Goal: Transaction & Acquisition: Book appointment/travel/reservation

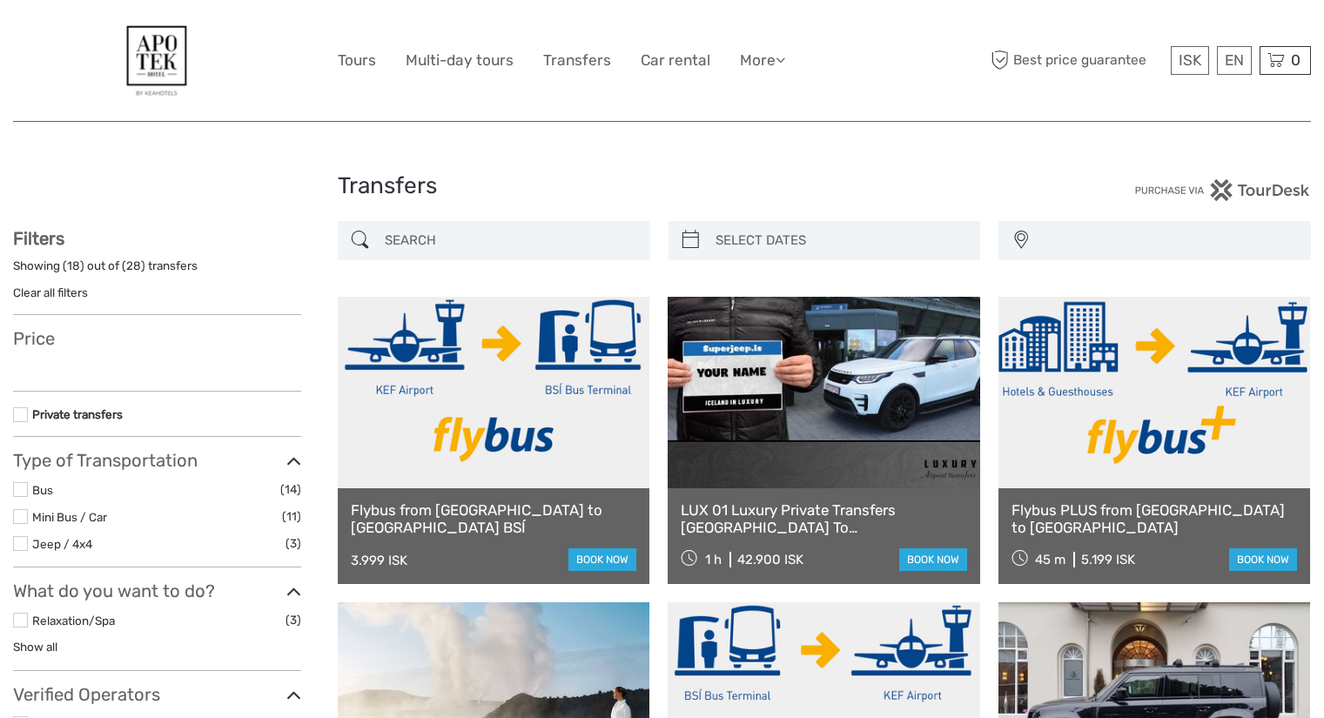
select select
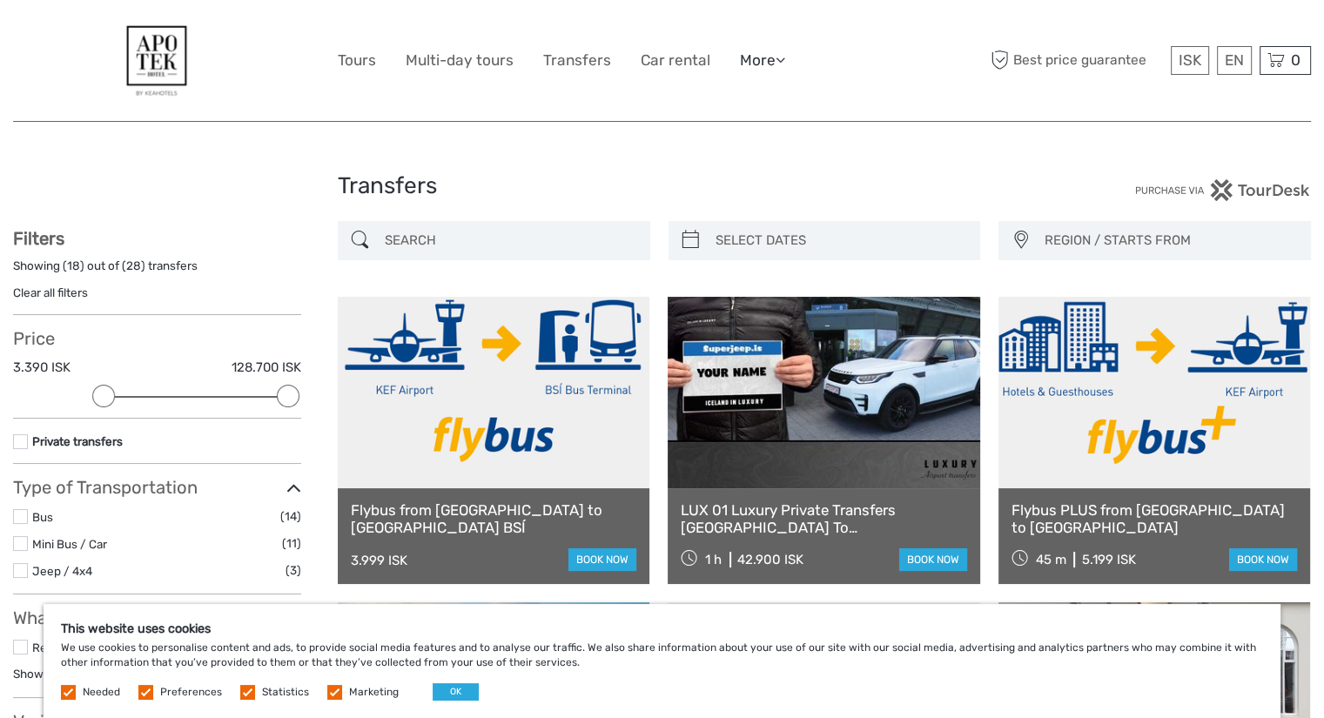
click at [770, 53] on link "More" at bounding box center [762, 60] width 45 height 25
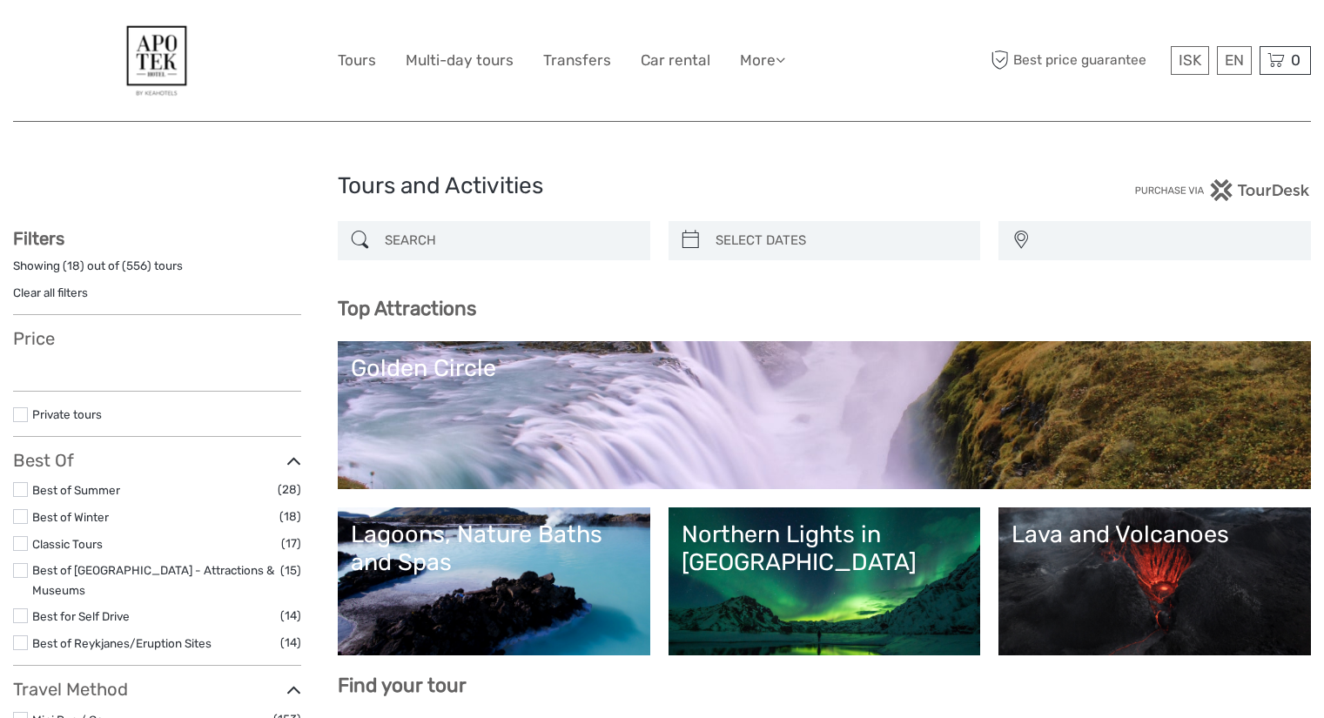
select select
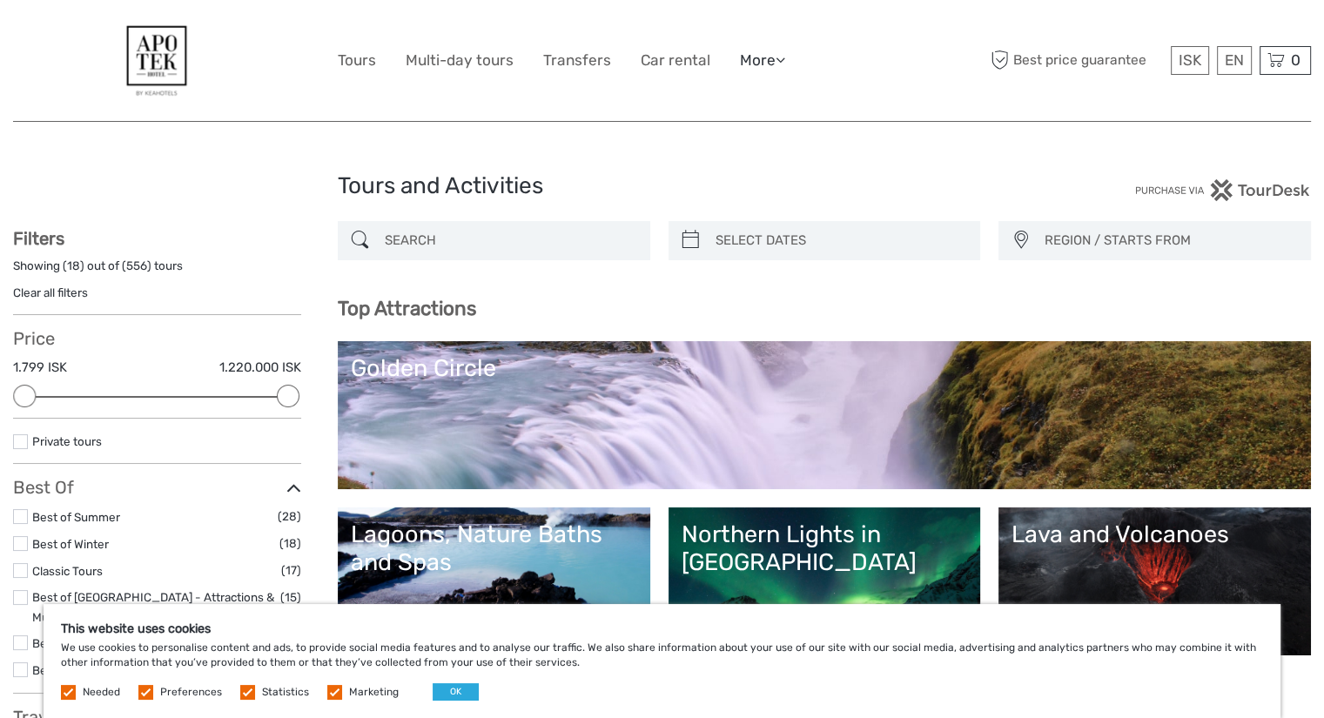
click at [783, 62] on icon at bounding box center [781, 59] width 10 height 15
click at [566, 68] on link "Transfers" at bounding box center [577, 60] width 68 height 25
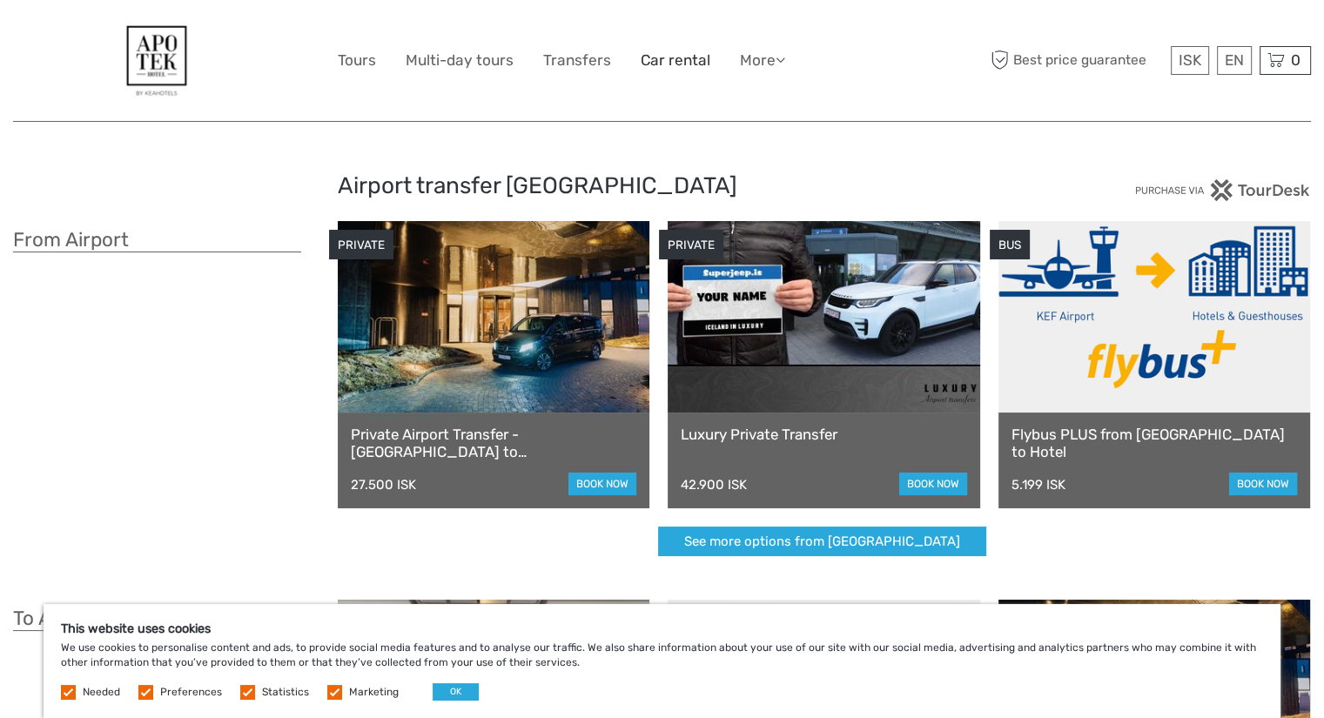
click at [691, 56] on link "Car rental" at bounding box center [676, 60] width 70 height 25
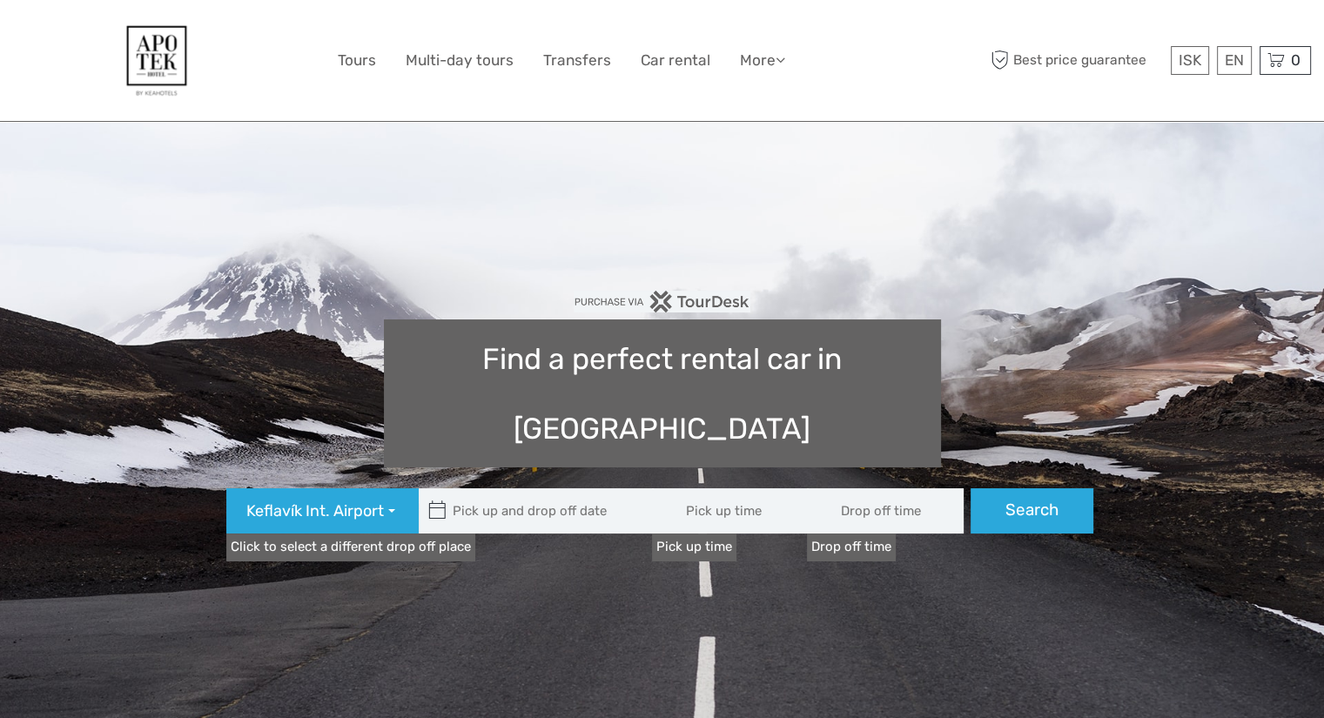
type input "08:00"
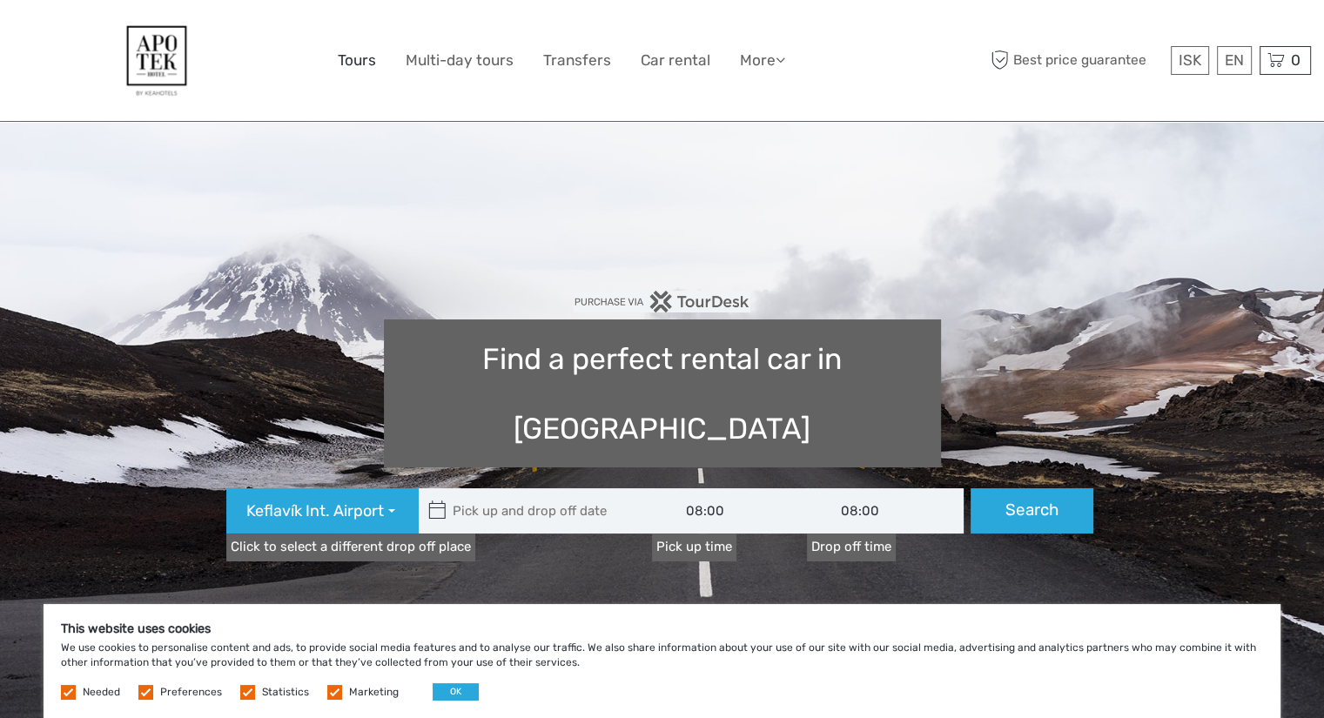
click at [367, 64] on link "Tours" at bounding box center [357, 60] width 38 height 25
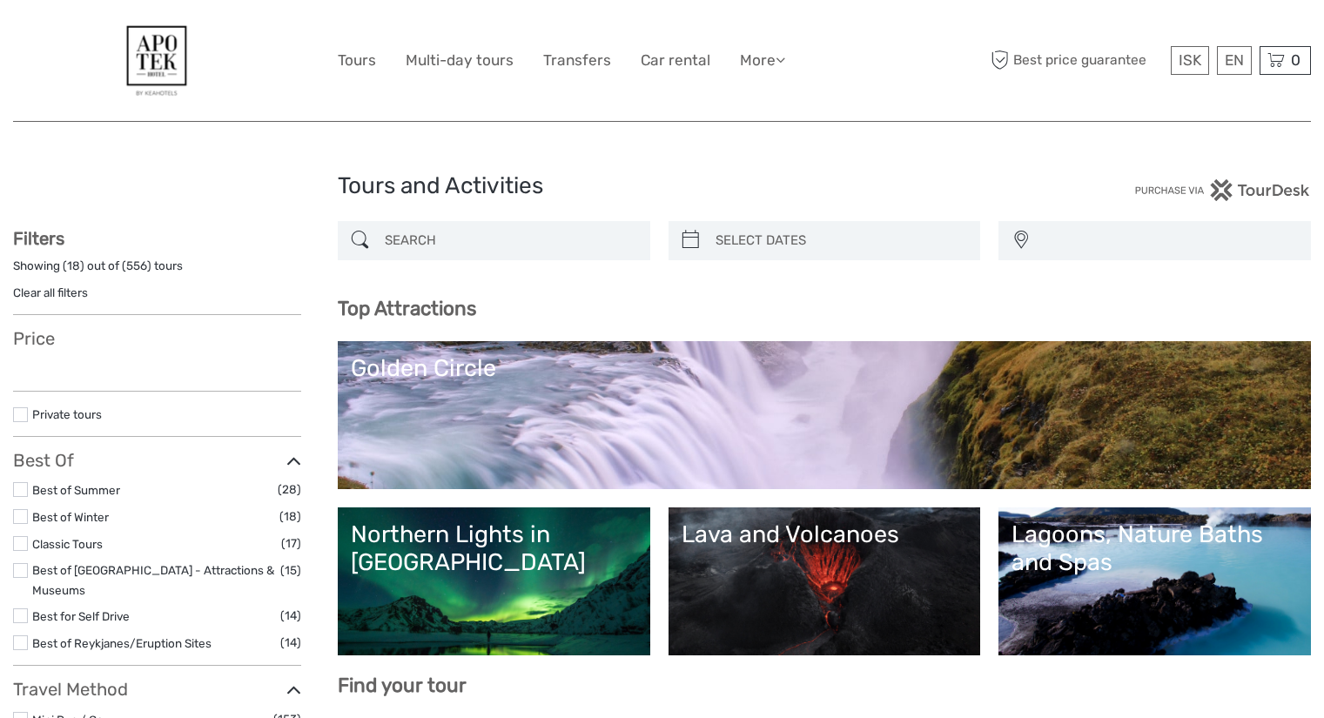
select select
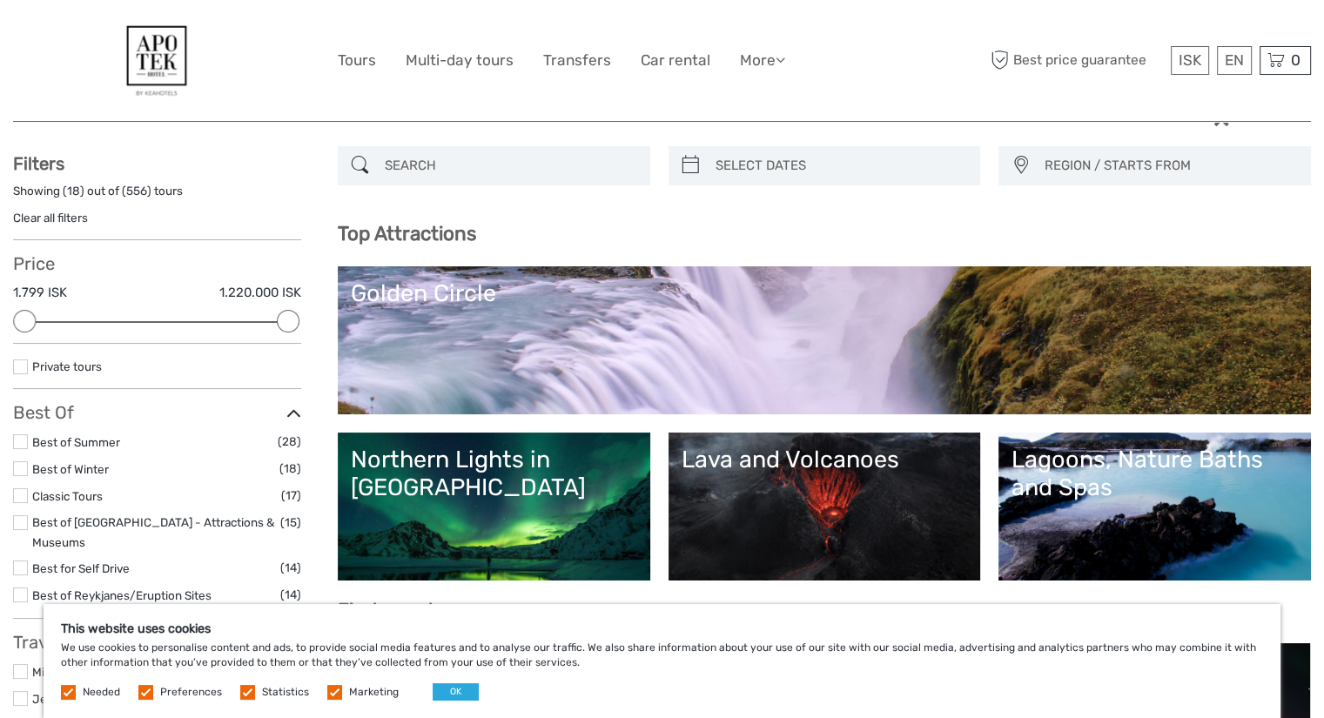
scroll to position [36, 0]
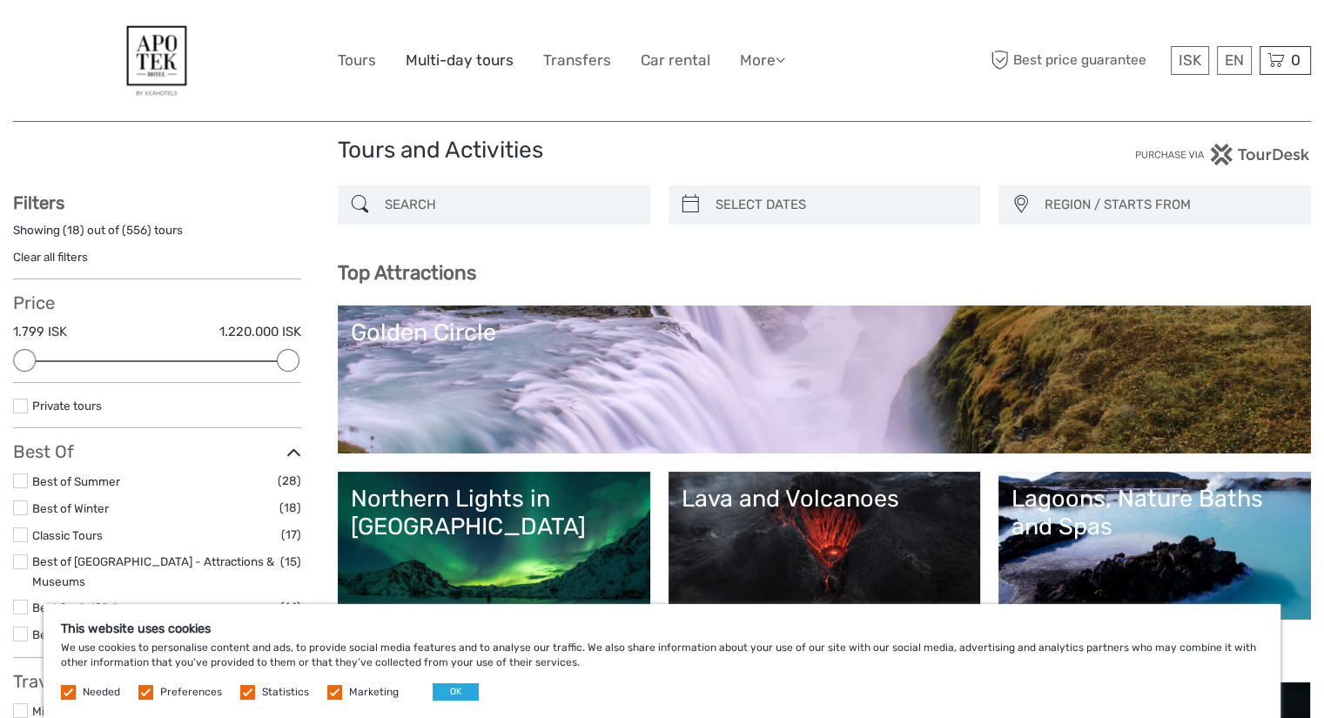
click at [466, 62] on link "Multi-day tours" at bounding box center [460, 60] width 108 height 25
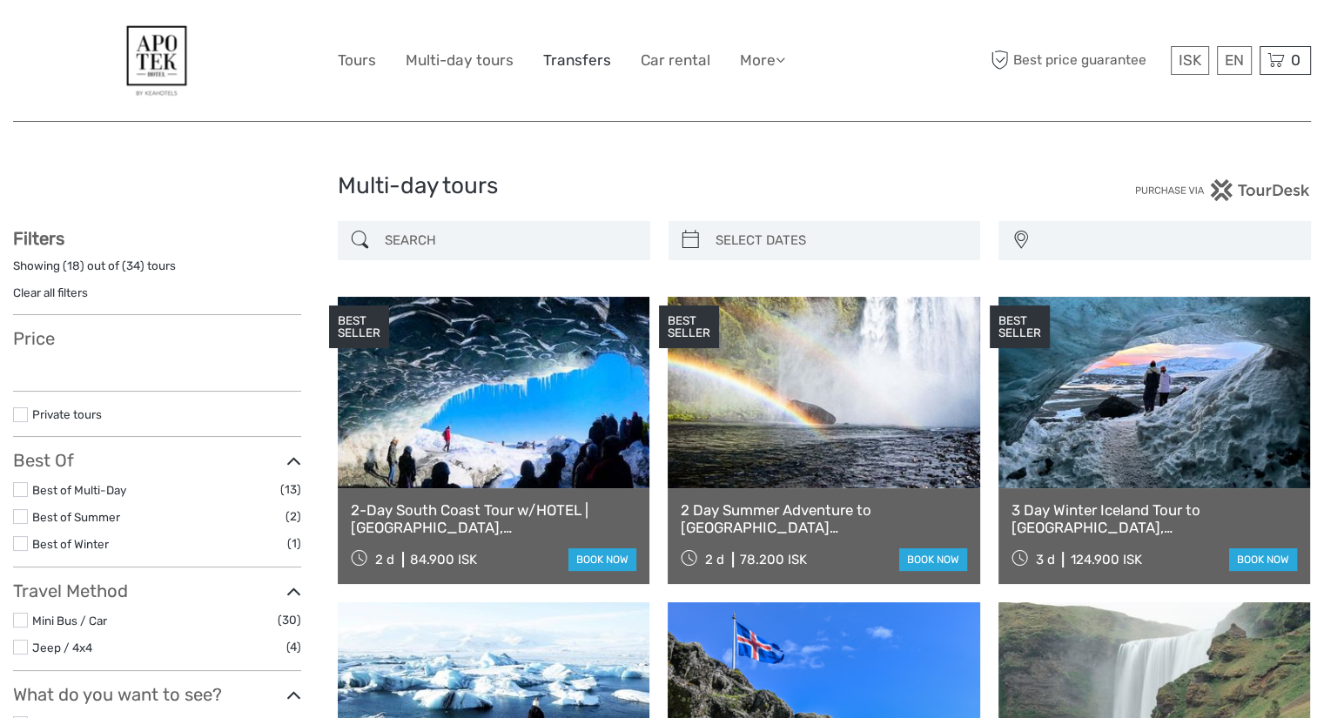
click at [567, 54] on link "Transfers" at bounding box center [577, 60] width 68 height 25
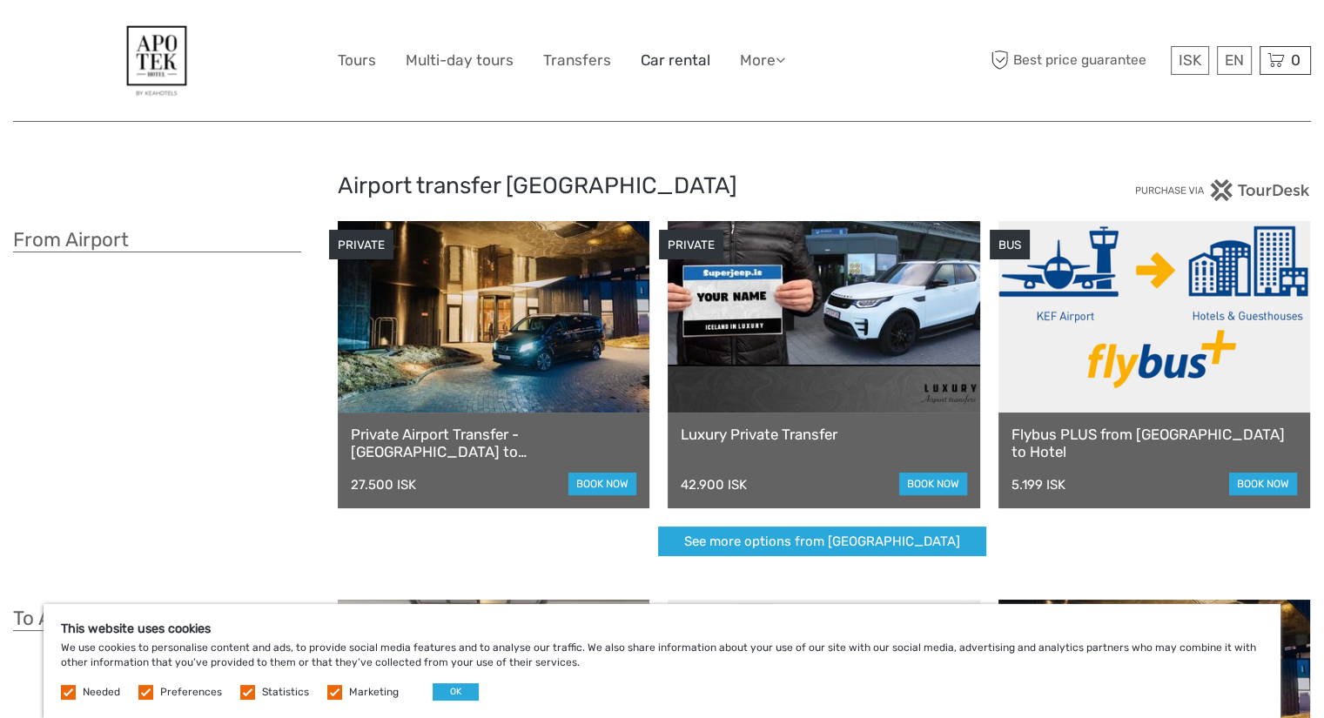
click at [662, 59] on link "Car rental" at bounding box center [676, 60] width 70 height 25
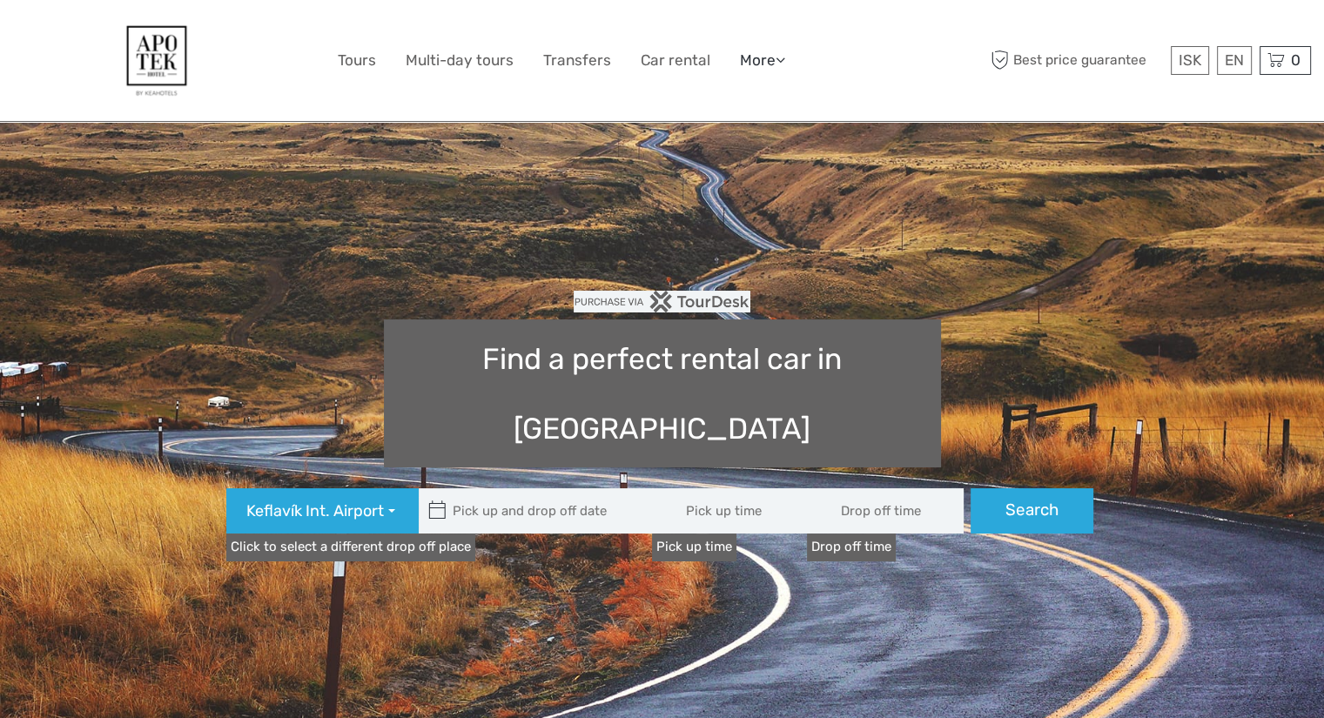
type input "08:00"
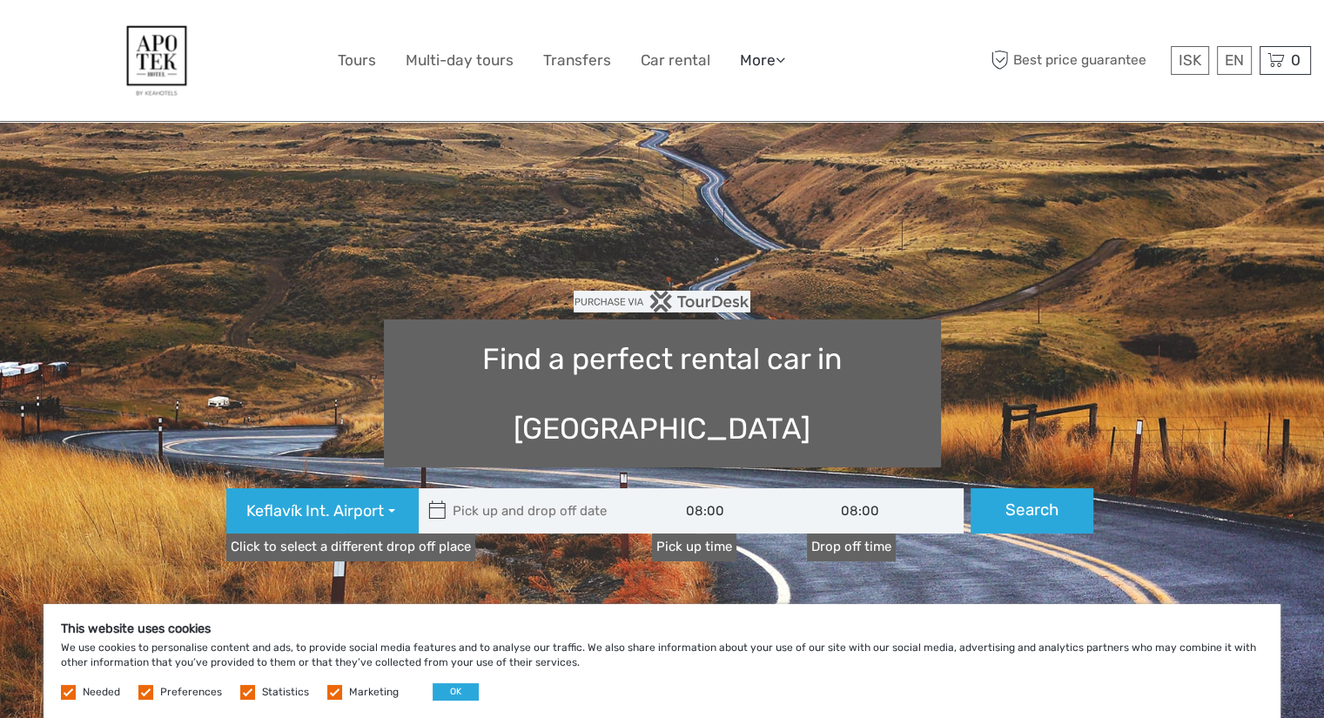
click at [759, 69] on link "More" at bounding box center [762, 60] width 45 height 25
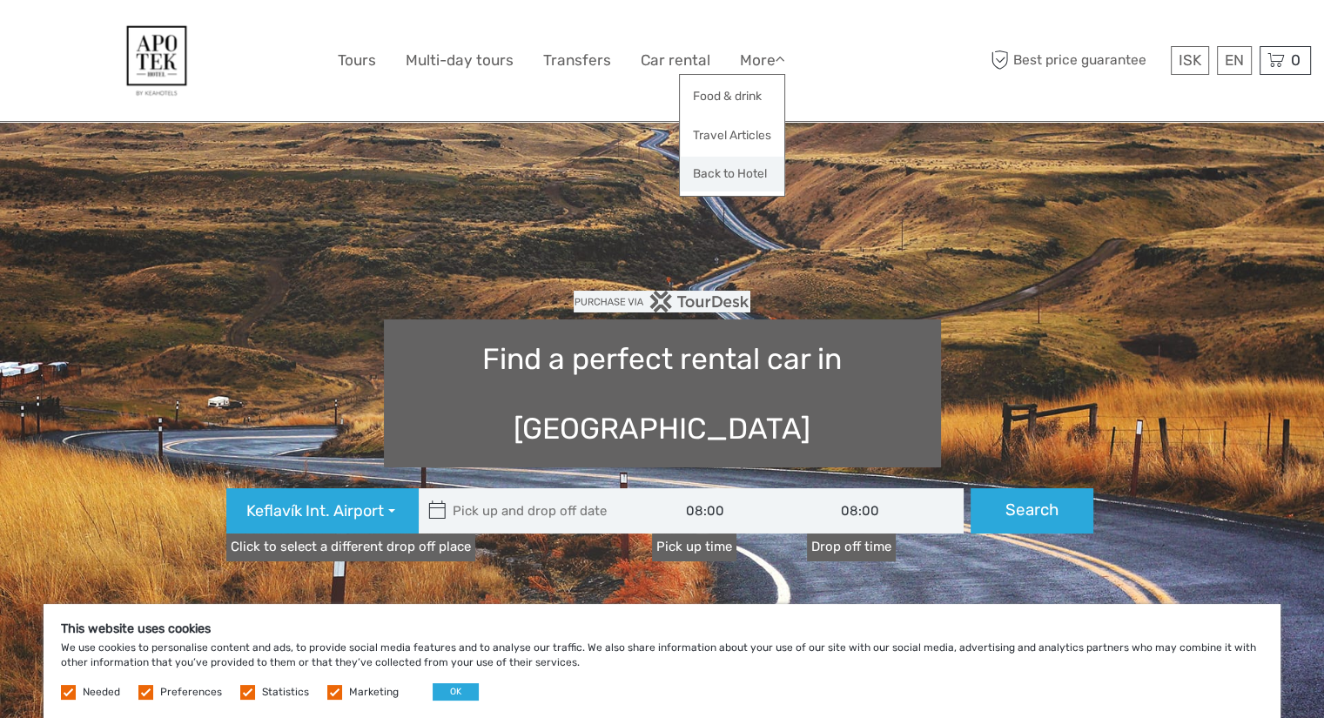
click at [749, 177] on link "Back to Hotel" at bounding box center [732, 174] width 104 height 34
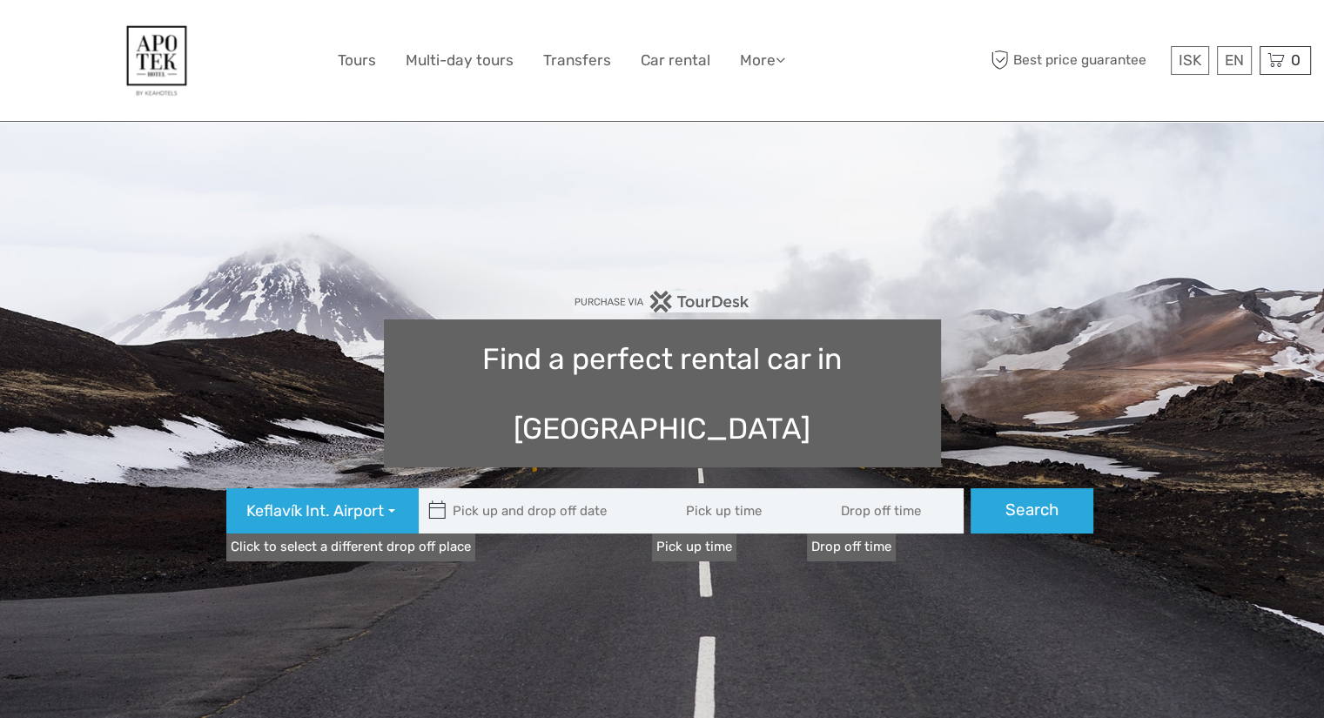
type input "08:00"
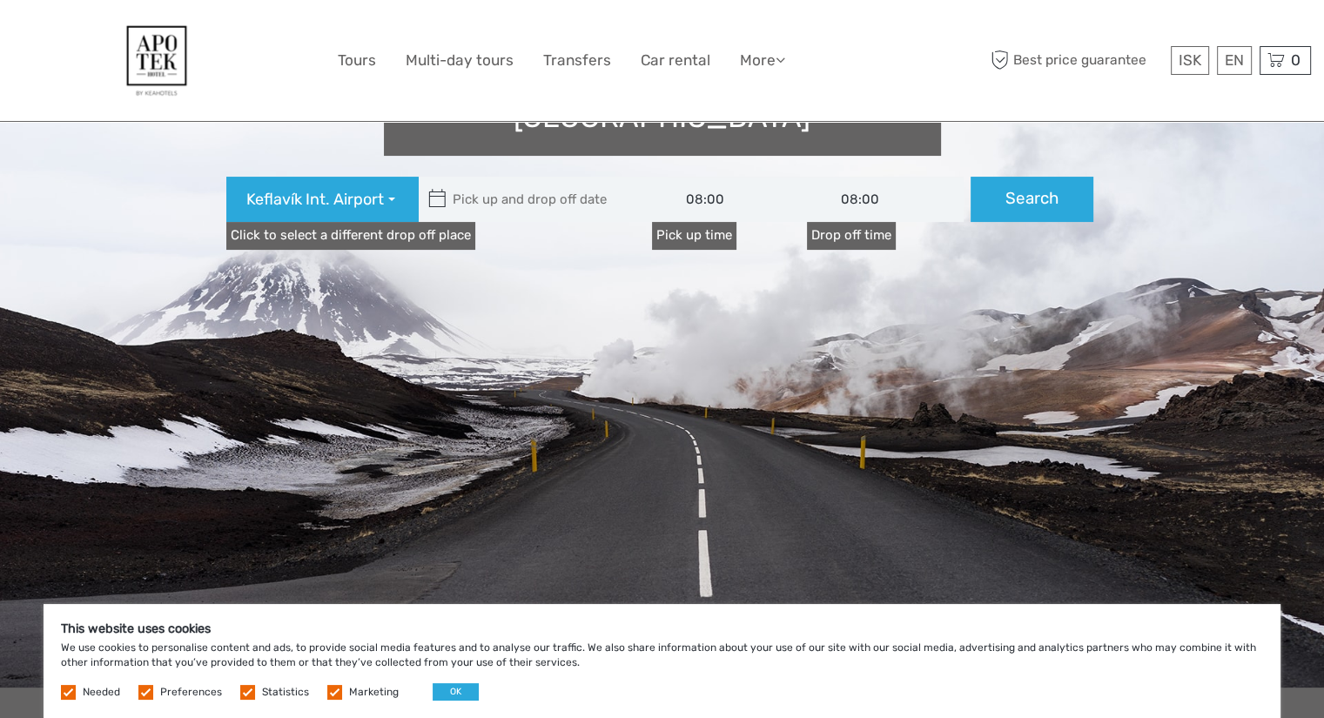
scroll to position [620, 0]
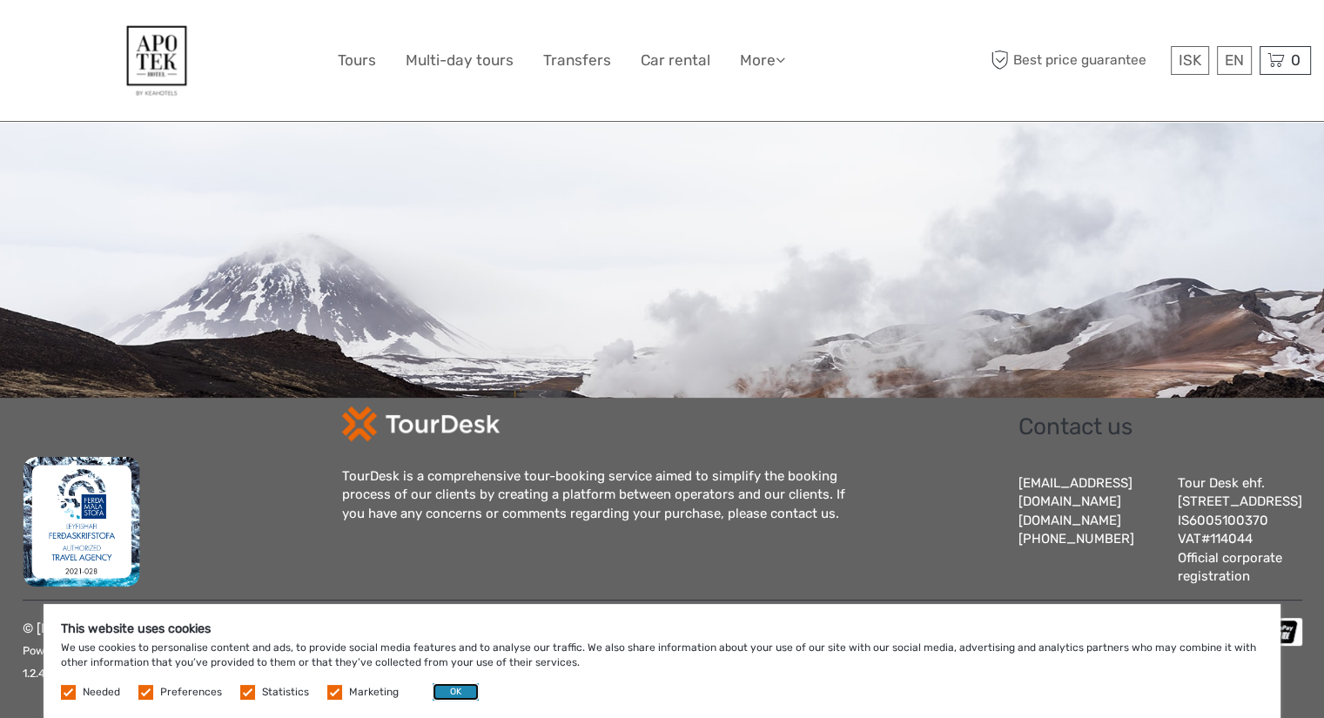
click at [436, 685] on button "OK" at bounding box center [456, 691] width 46 height 17
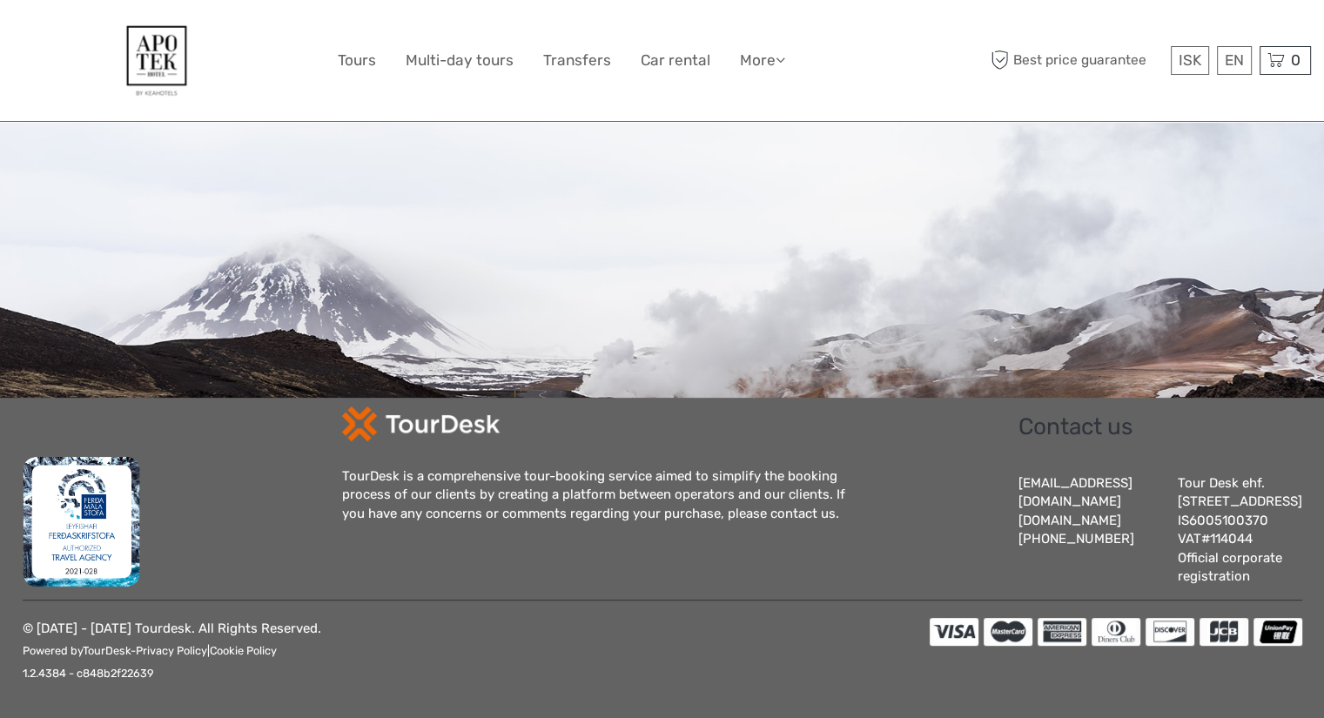
scroll to position [0, 0]
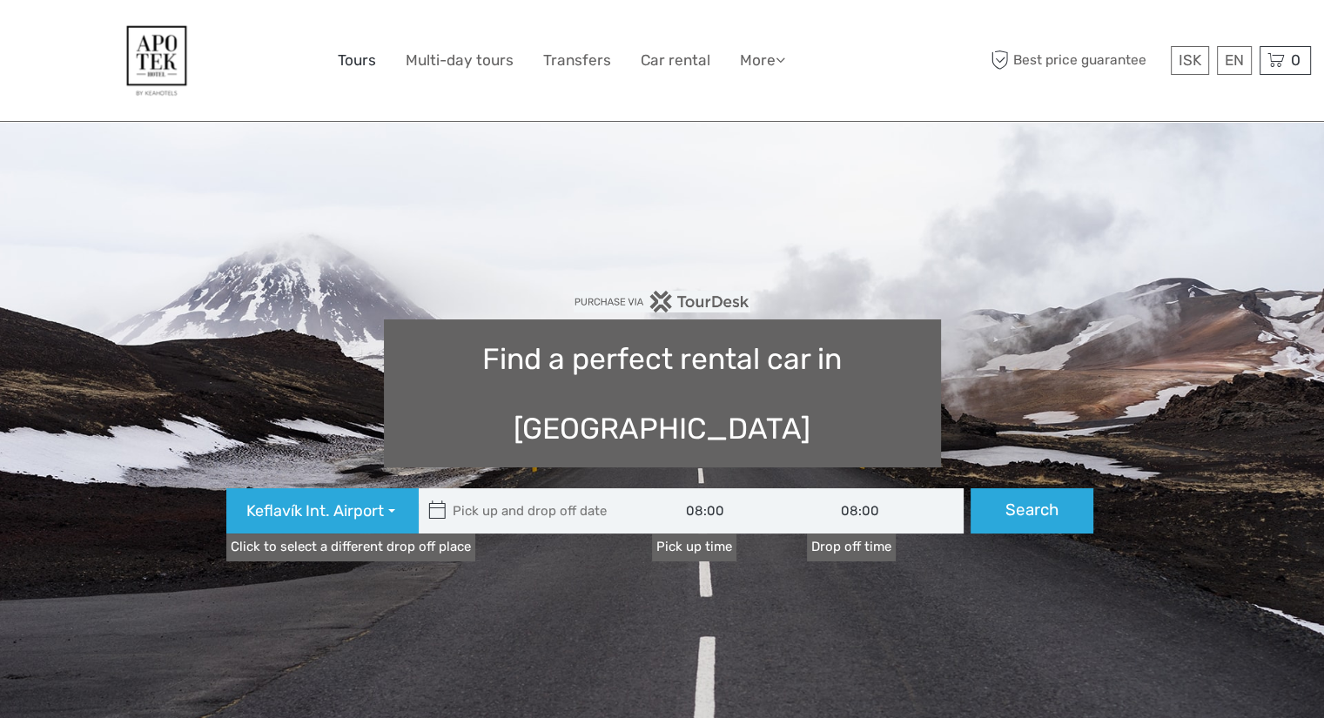
click at [354, 66] on link "Tours" at bounding box center [357, 60] width 38 height 25
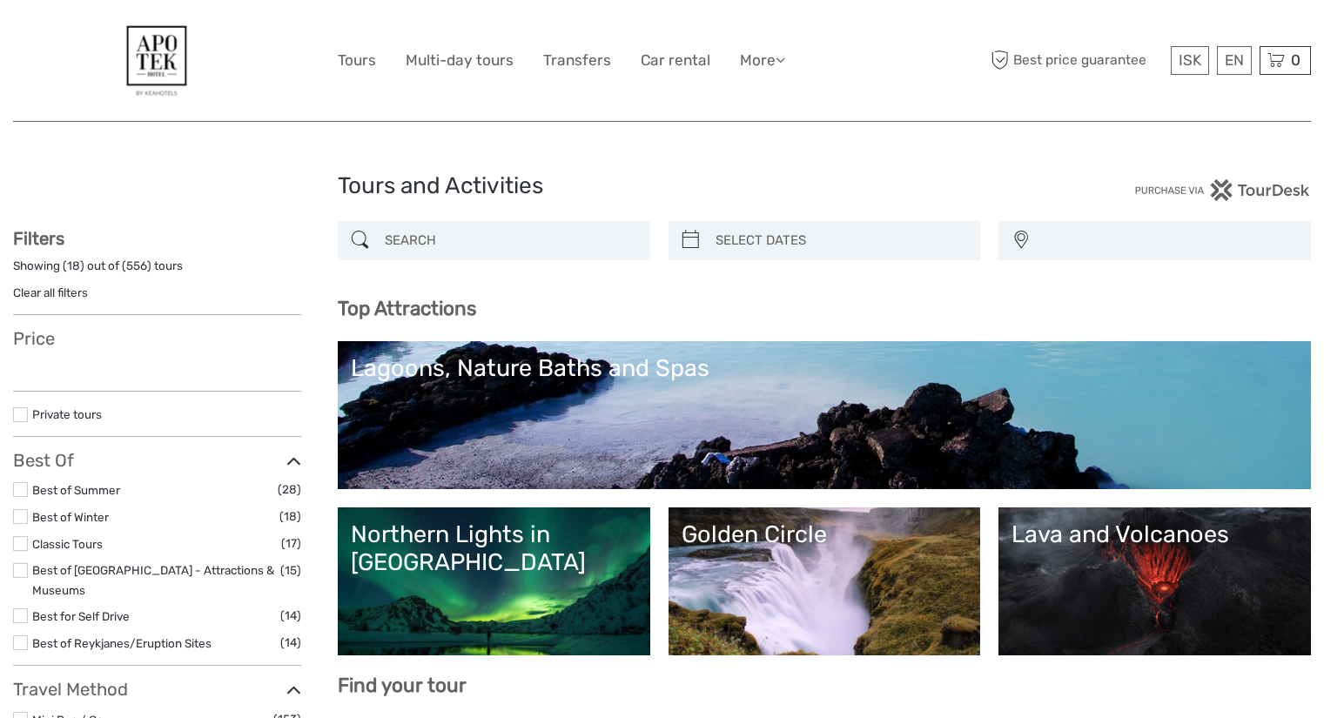
select select
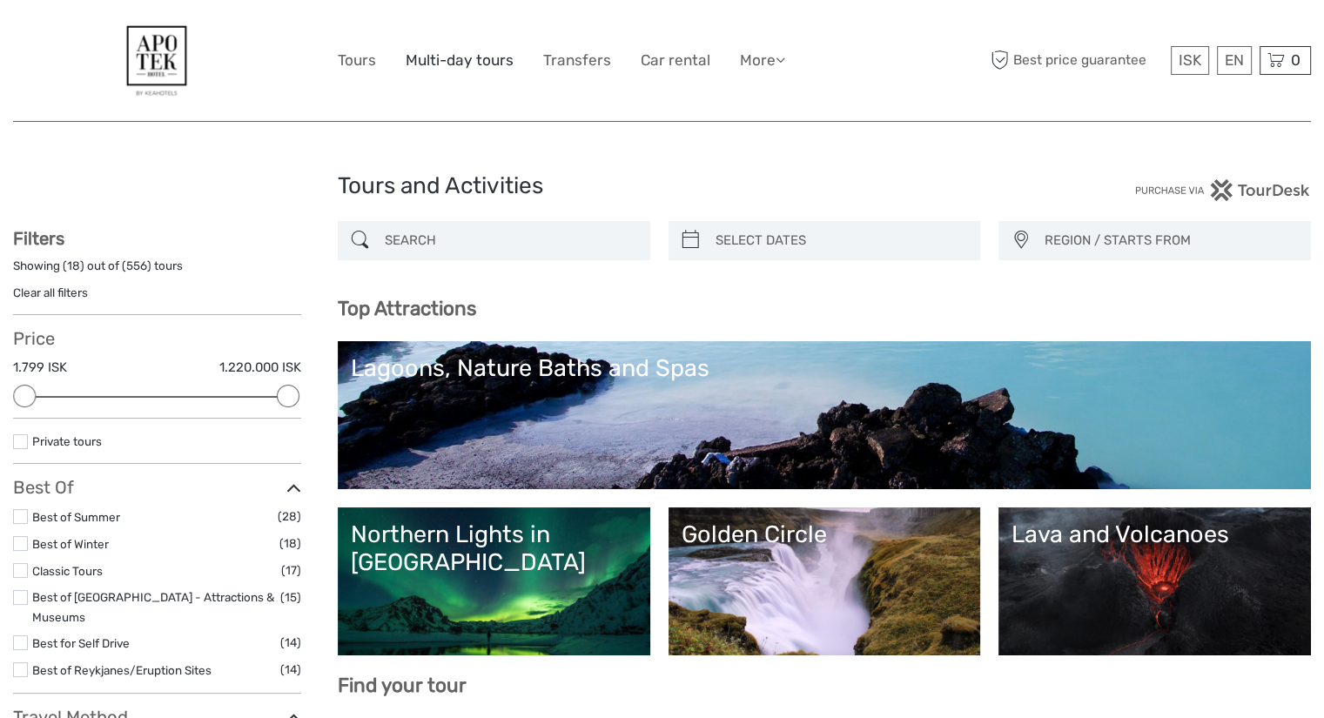
click at [455, 61] on link "Multi-day tours" at bounding box center [460, 60] width 108 height 25
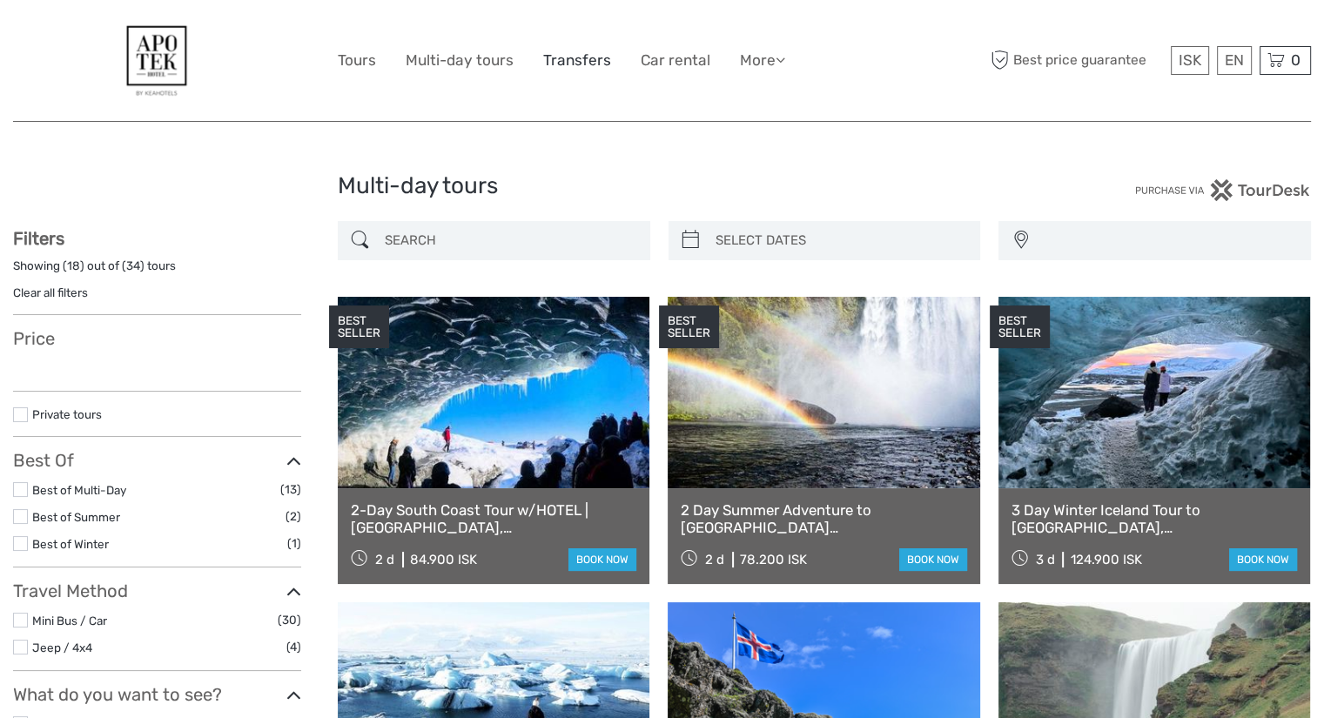
click at [578, 63] on link "Transfers" at bounding box center [577, 60] width 68 height 25
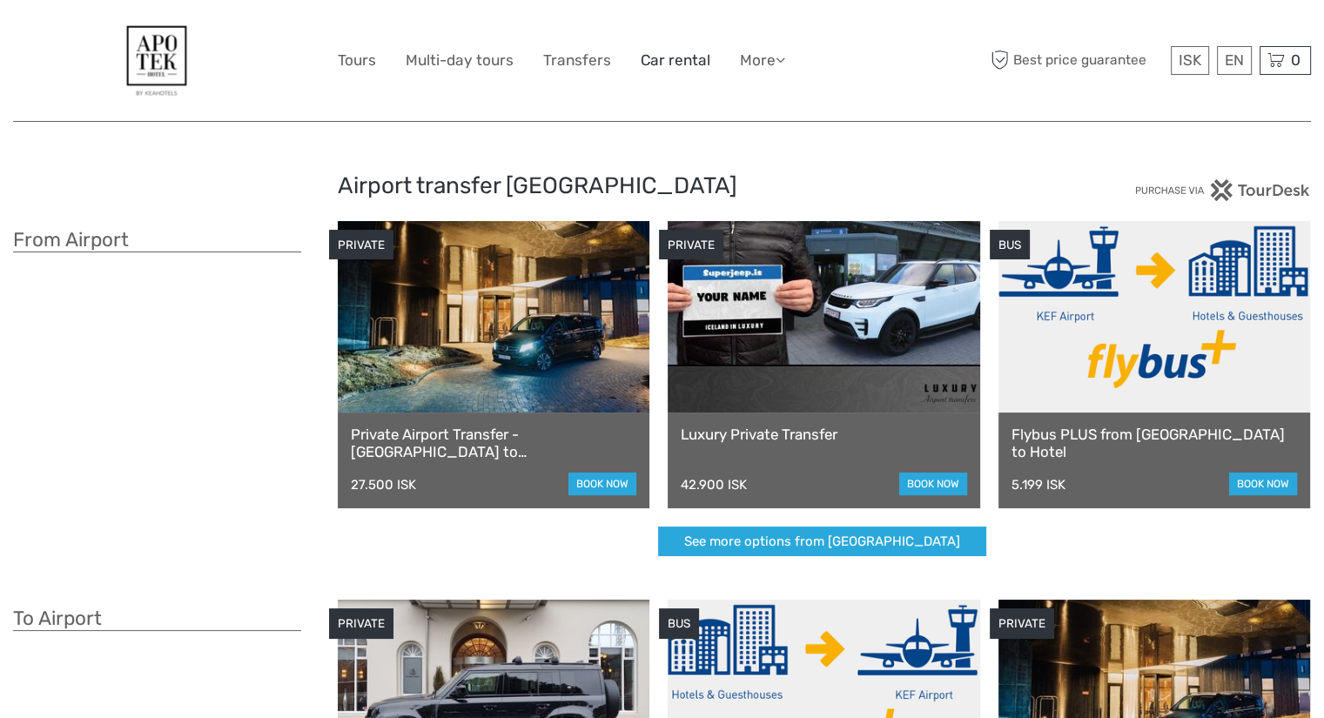
click at [655, 56] on link "Car rental" at bounding box center [676, 60] width 70 height 25
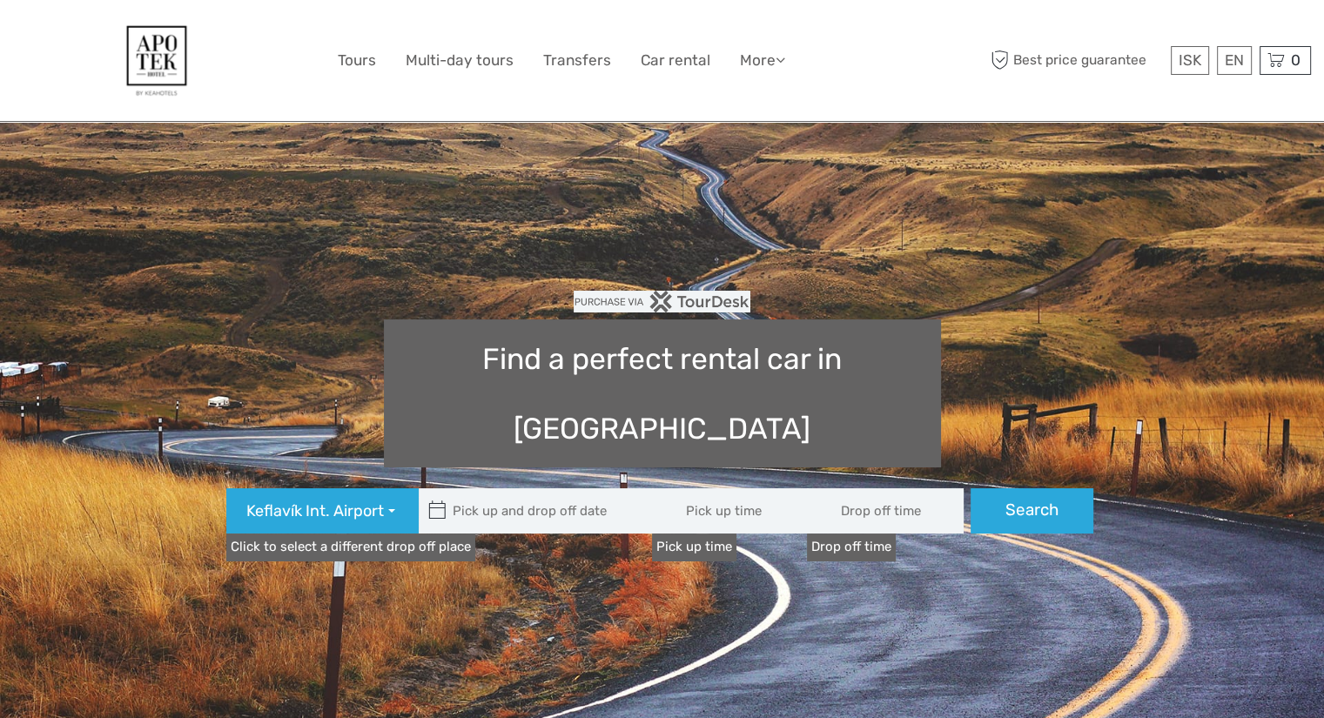
type input "08:00"
click at [751, 56] on link "More" at bounding box center [762, 60] width 45 height 25
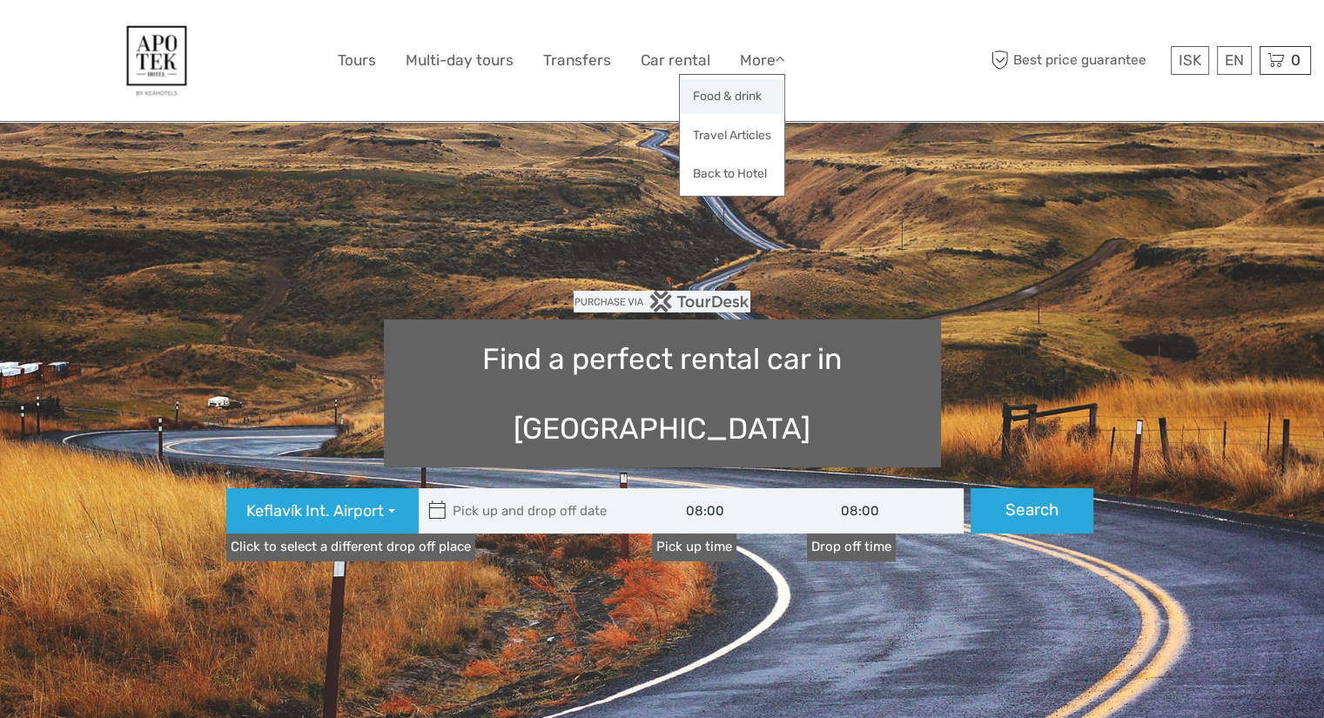
click at [751, 94] on link "Food & drink" at bounding box center [732, 96] width 104 height 34
